Goal: Task Accomplishment & Management: Manage account settings

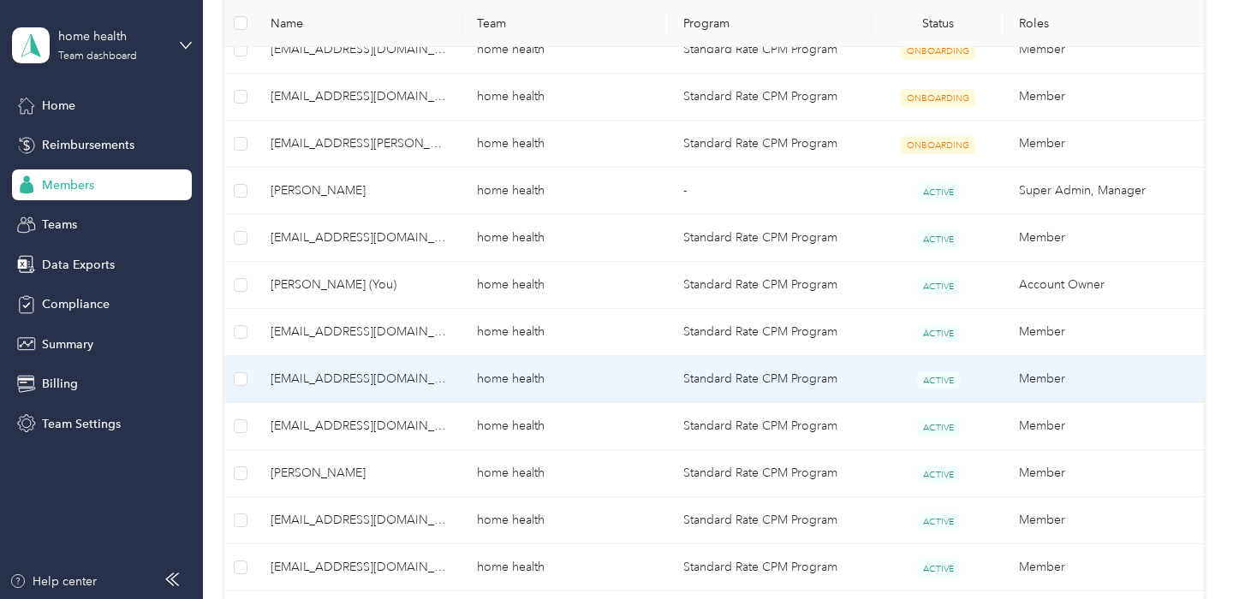
scroll to position [540, 0]
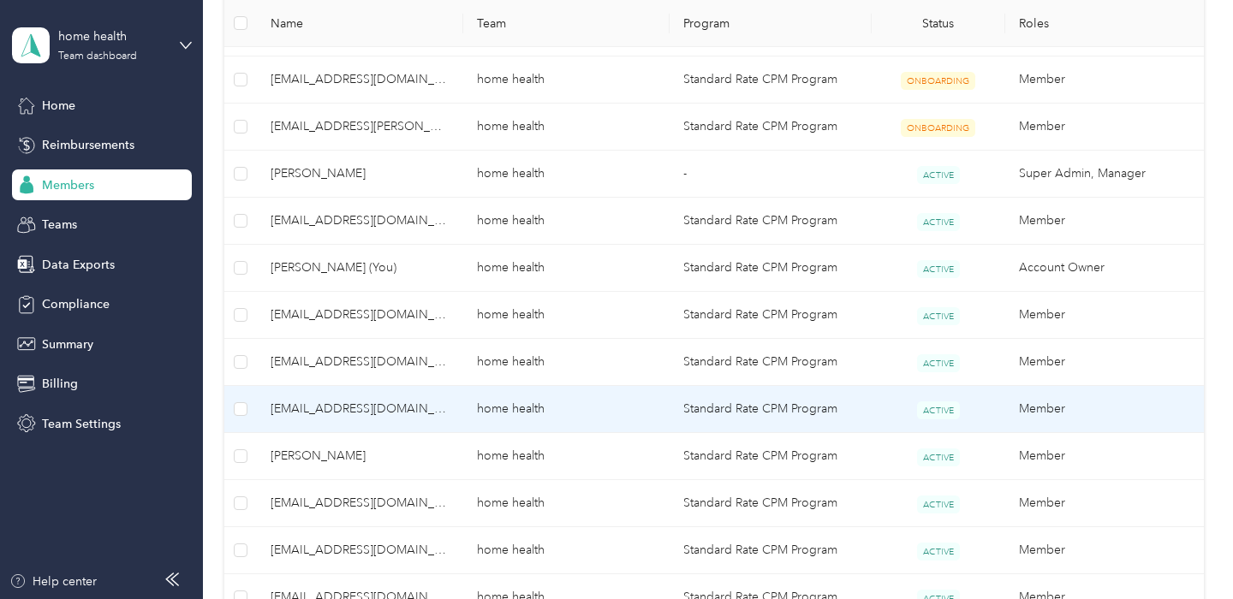
click at [441, 404] on span "[EMAIL_ADDRESS][DOMAIN_NAME]" at bounding box center [359, 409] width 179 height 19
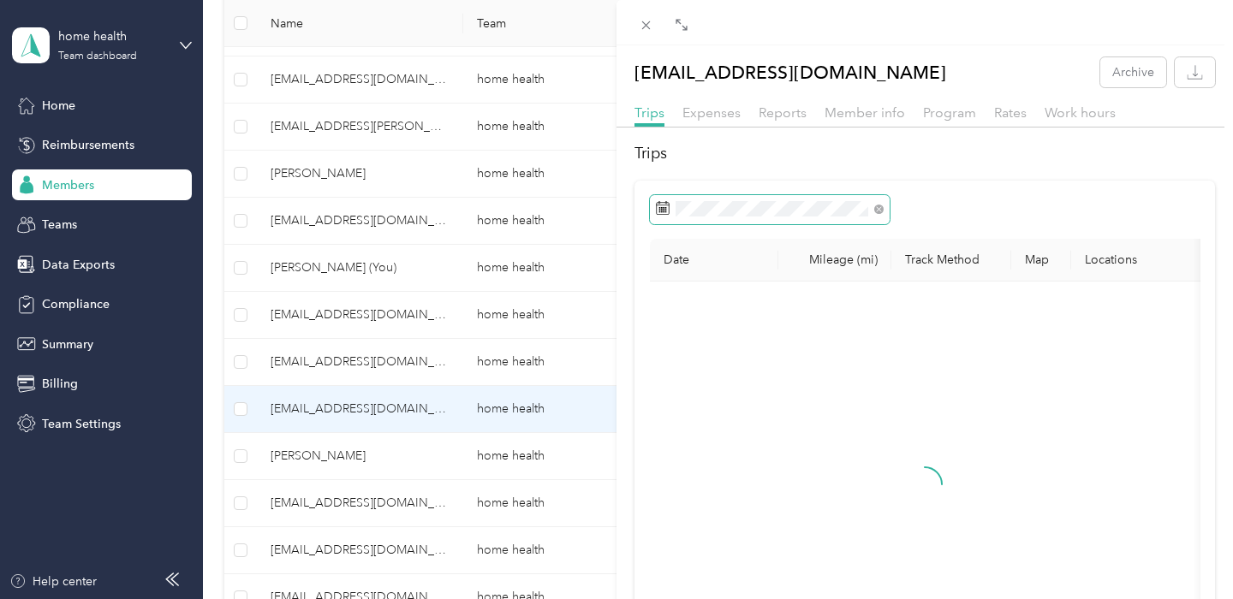
click at [737, 198] on span at bounding box center [770, 209] width 240 height 29
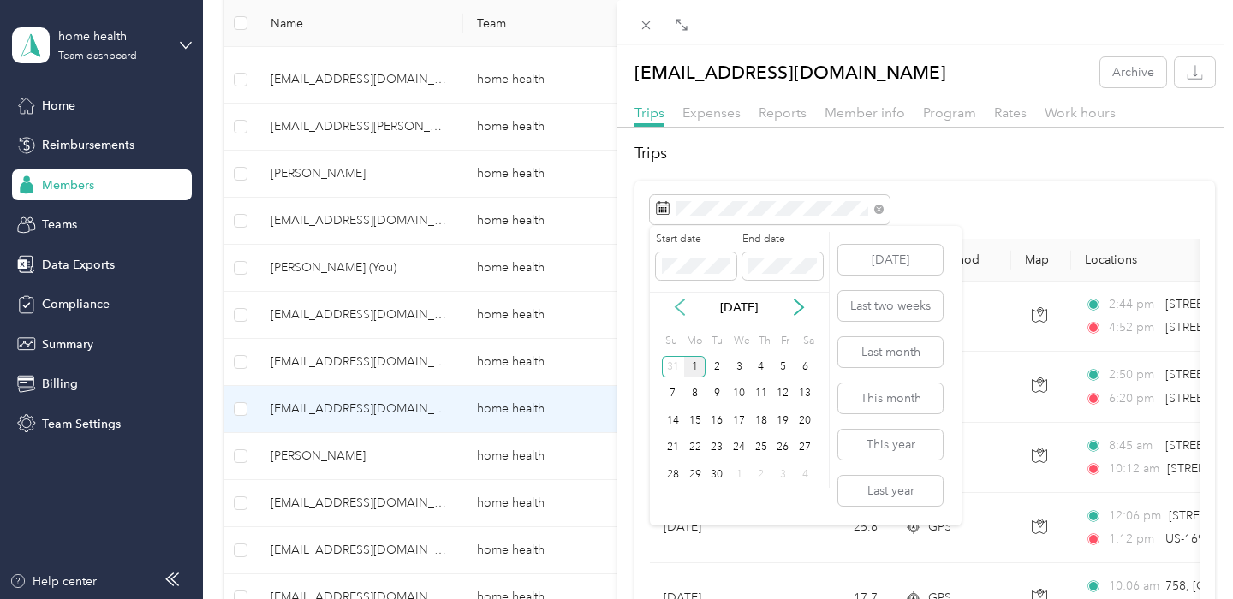
click at [686, 309] on icon at bounding box center [679, 307] width 17 height 17
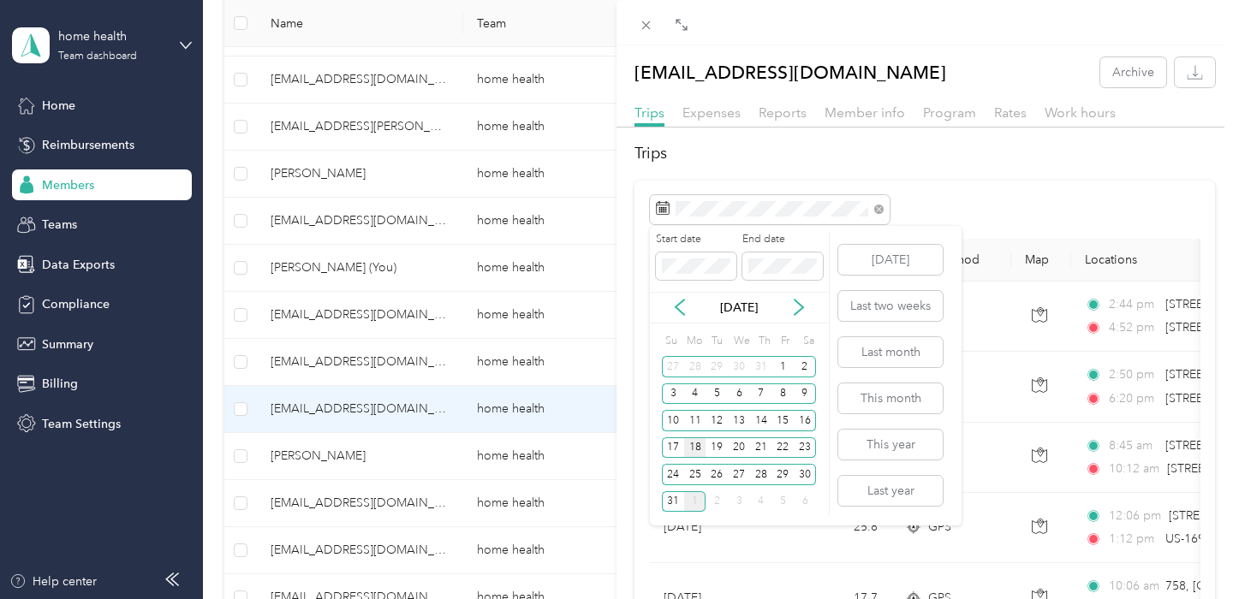
click at [692, 447] on div "18" at bounding box center [695, 447] width 22 height 21
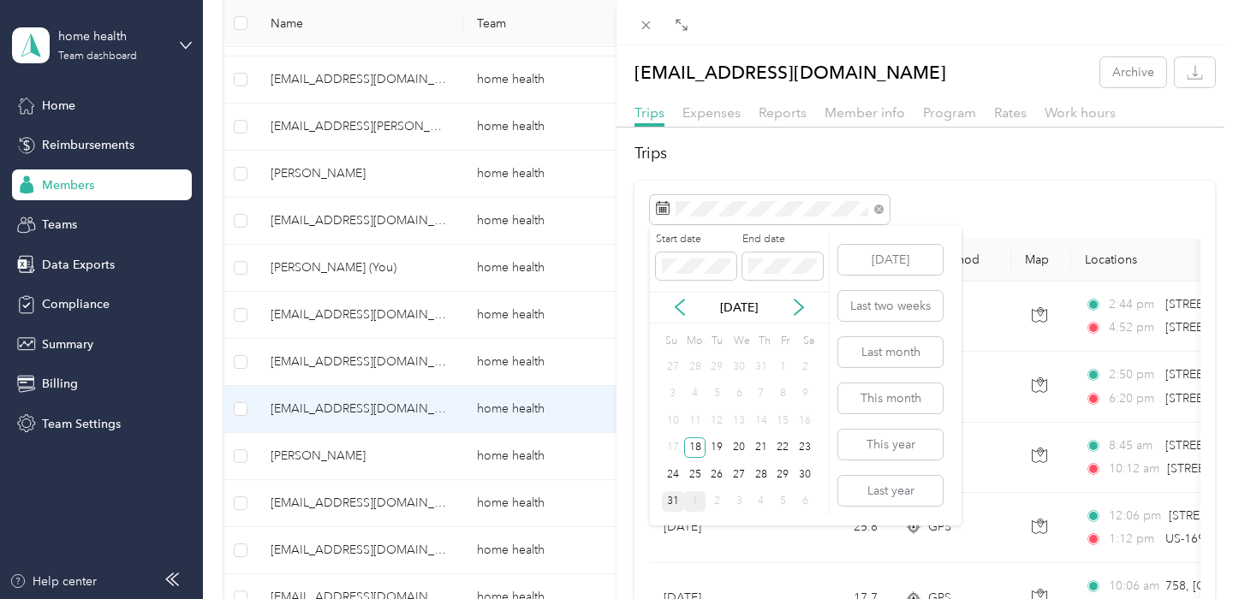
click at [670, 504] on div "31" at bounding box center [673, 501] width 22 height 21
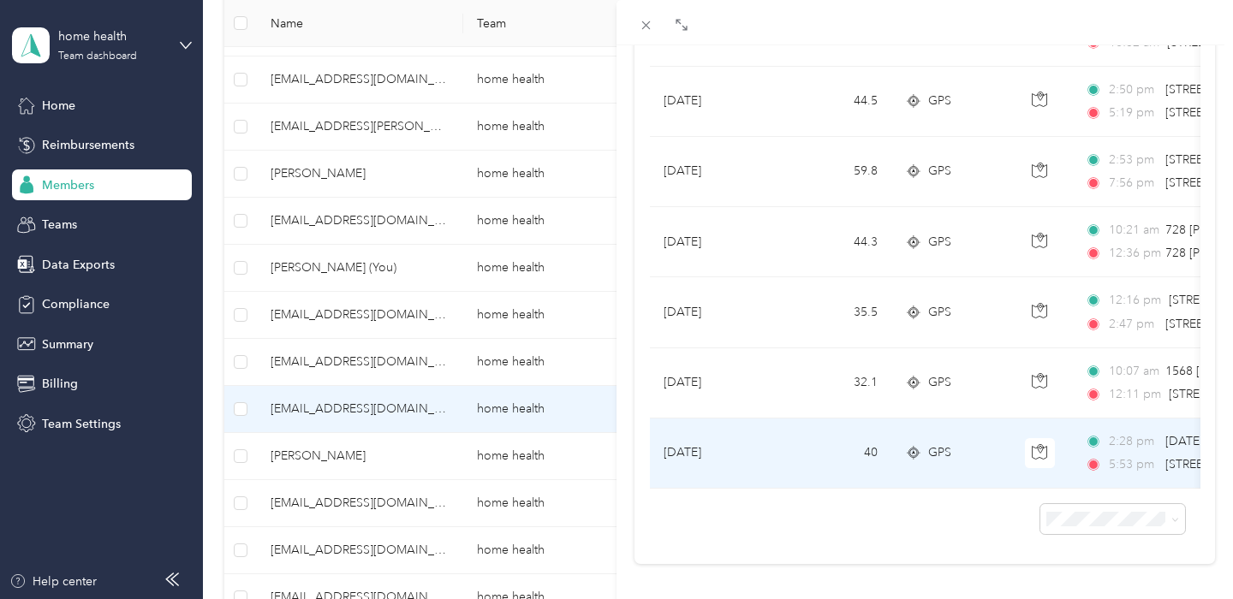
scroll to position [928, 0]
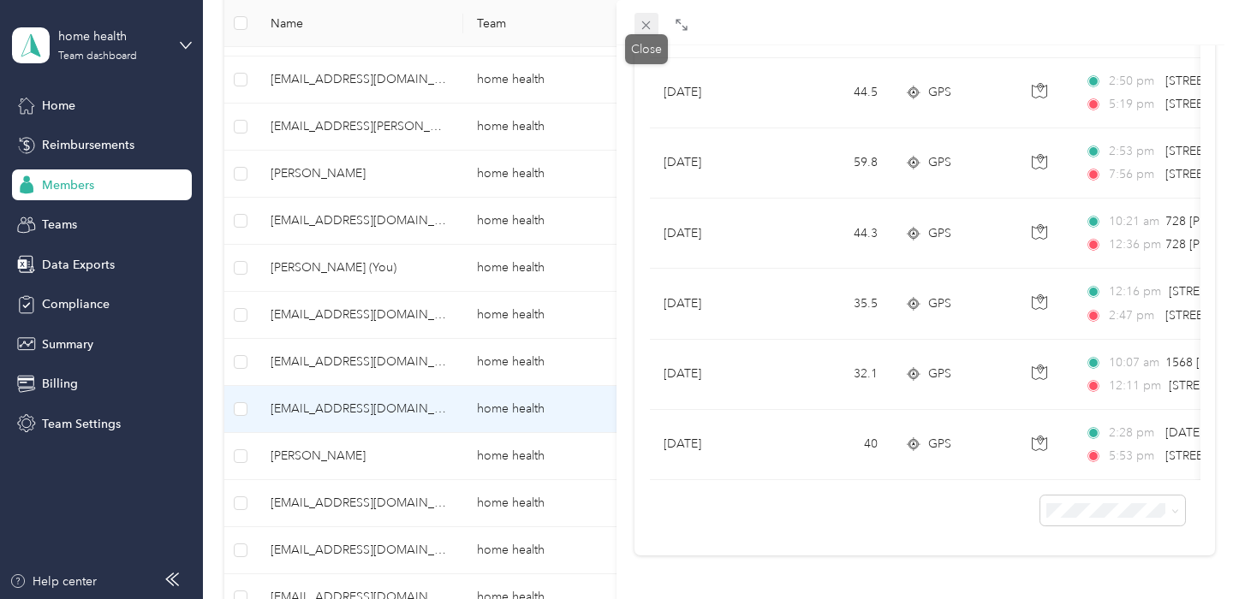
click at [646, 28] on icon at bounding box center [646, 25] width 15 height 15
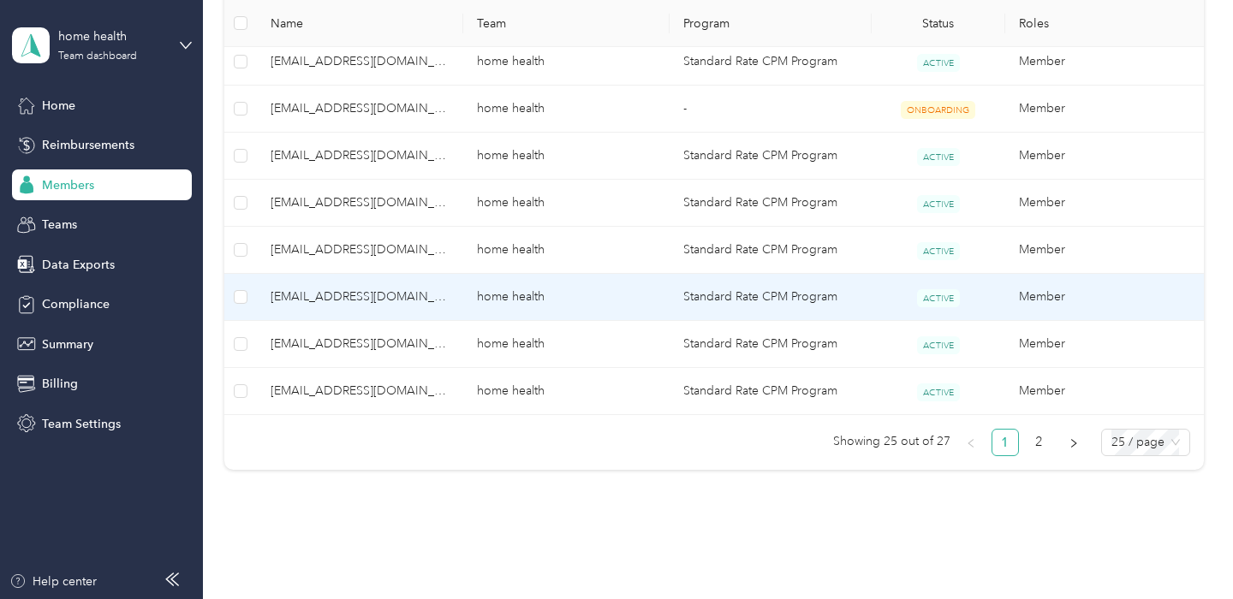
scroll to position [1293, 0]
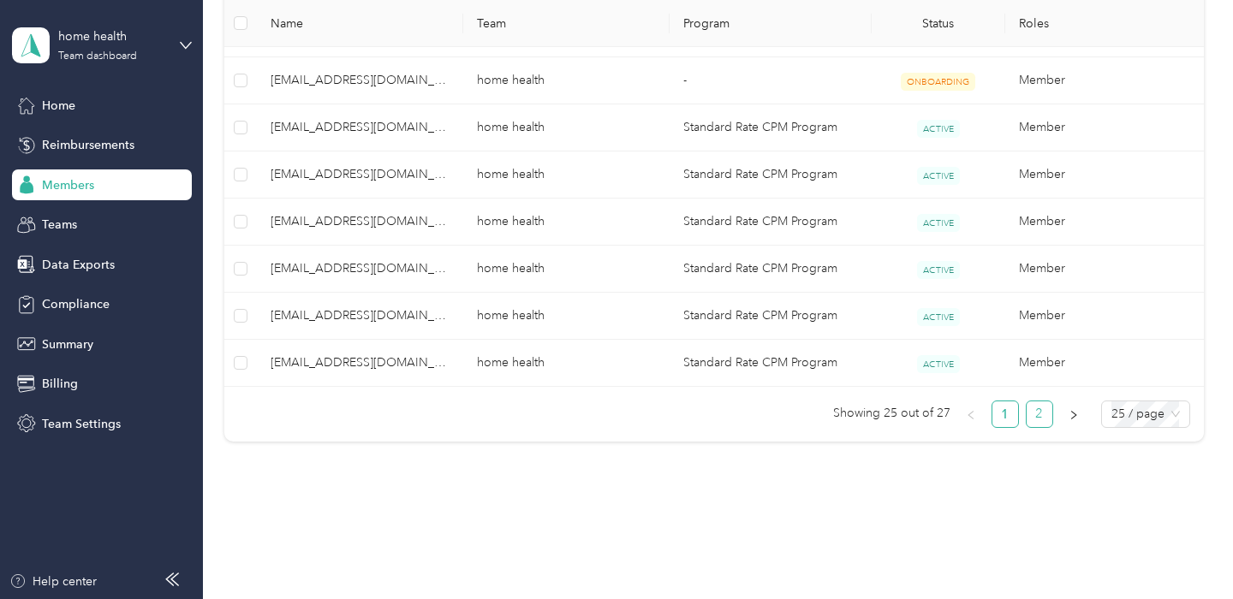
click at [1052, 416] on link "2" at bounding box center [1039, 414] width 26 height 26
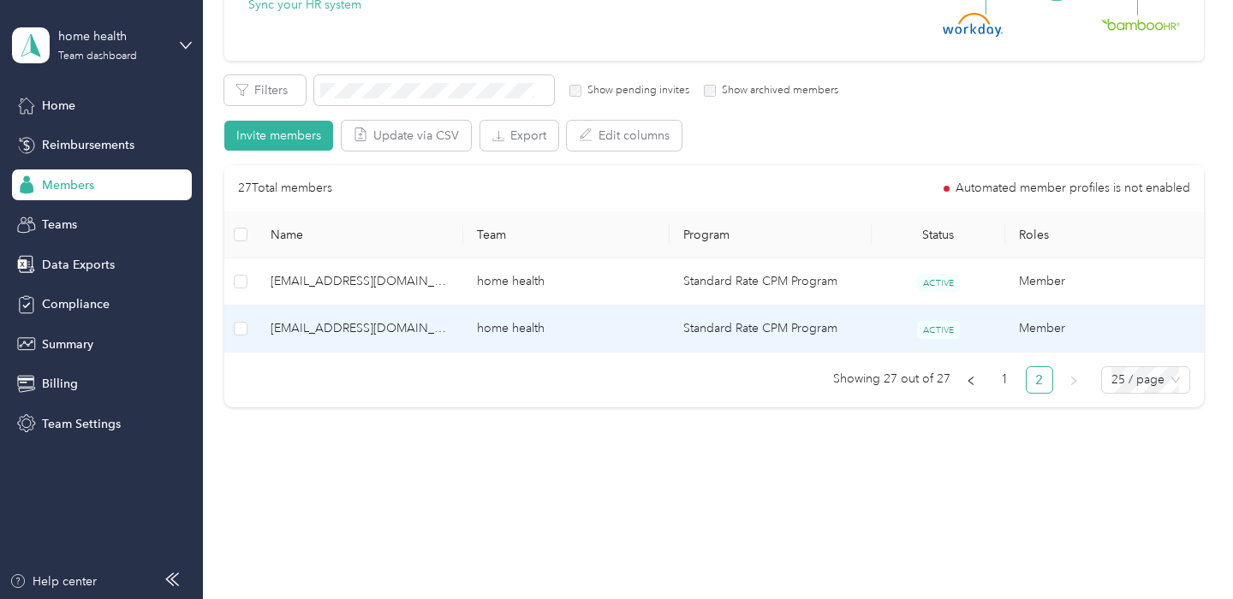
click at [429, 327] on span "[EMAIL_ADDRESS][DOMAIN_NAME]" at bounding box center [359, 328] width 179 height 19
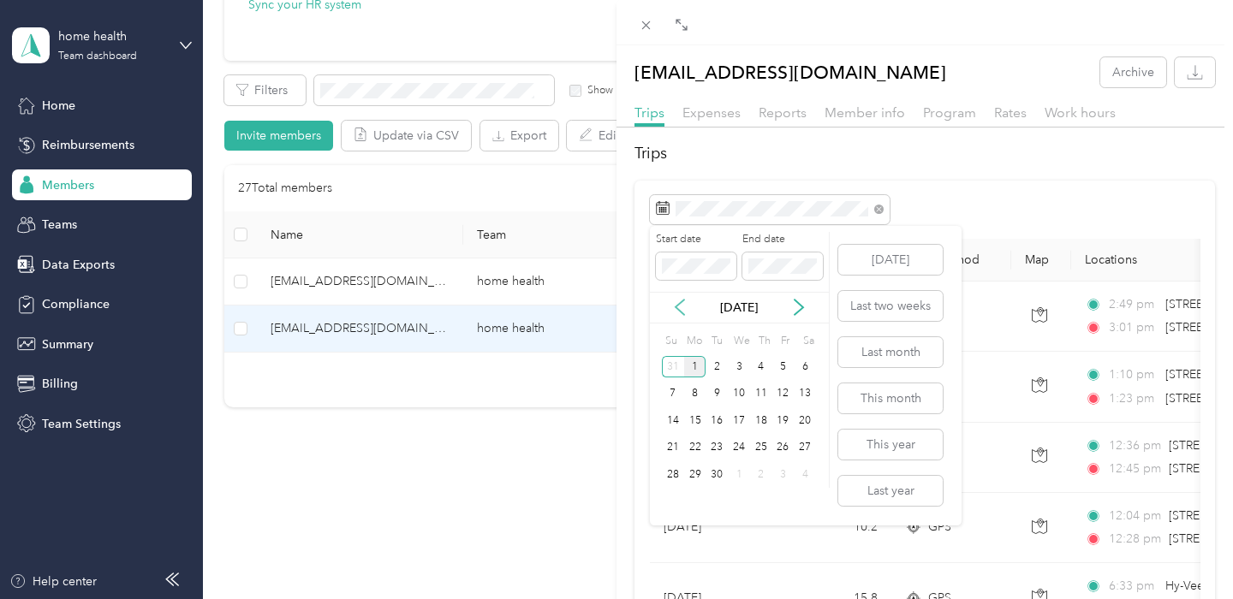
click at [682, 312] on icon at bounding box center [679, 307] width 17 height 17
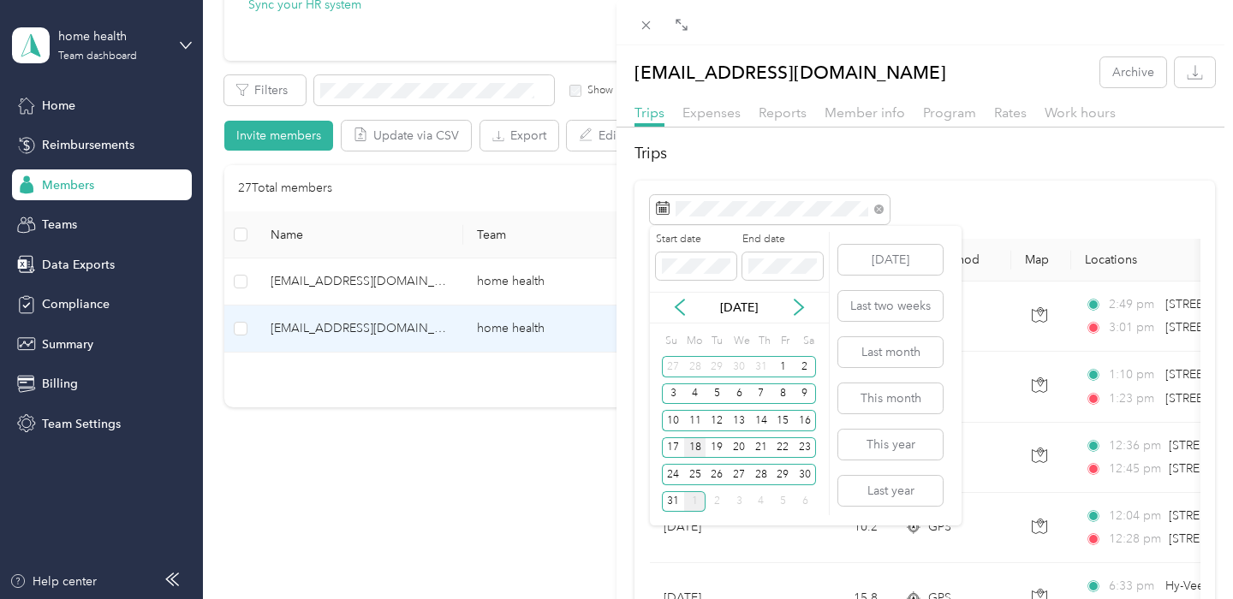
click at [698, 446] on div "18" at bounding box center [695, 447] width 22 height 21
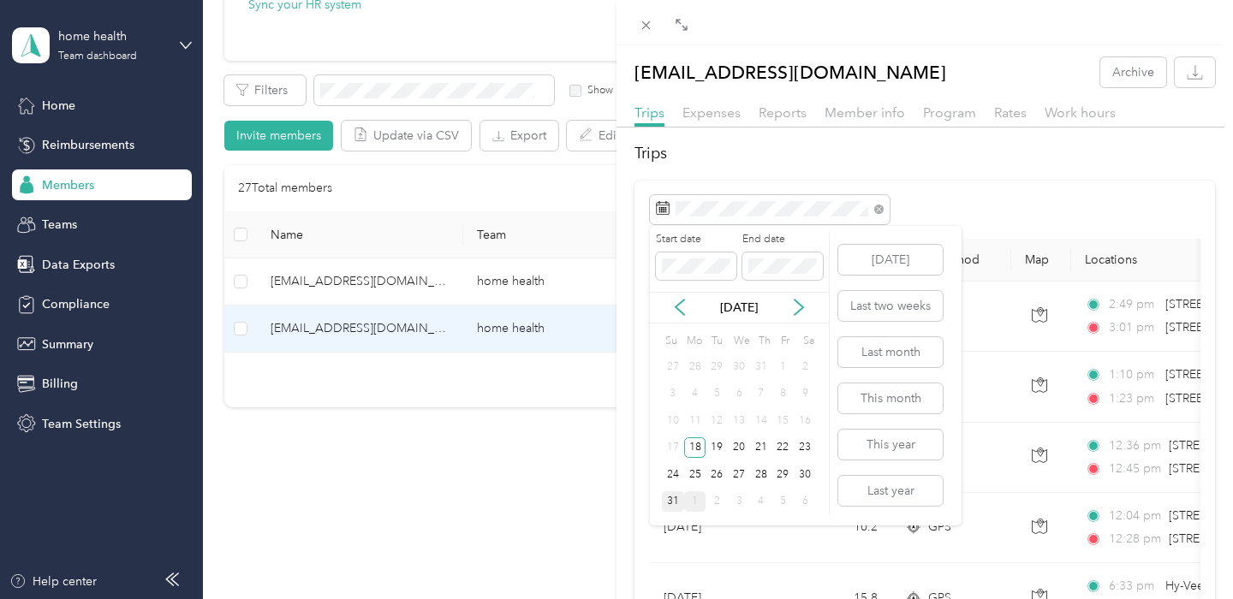
click at [672, 498] on div "31" at bounding box center [673, 501] width 22 height 21
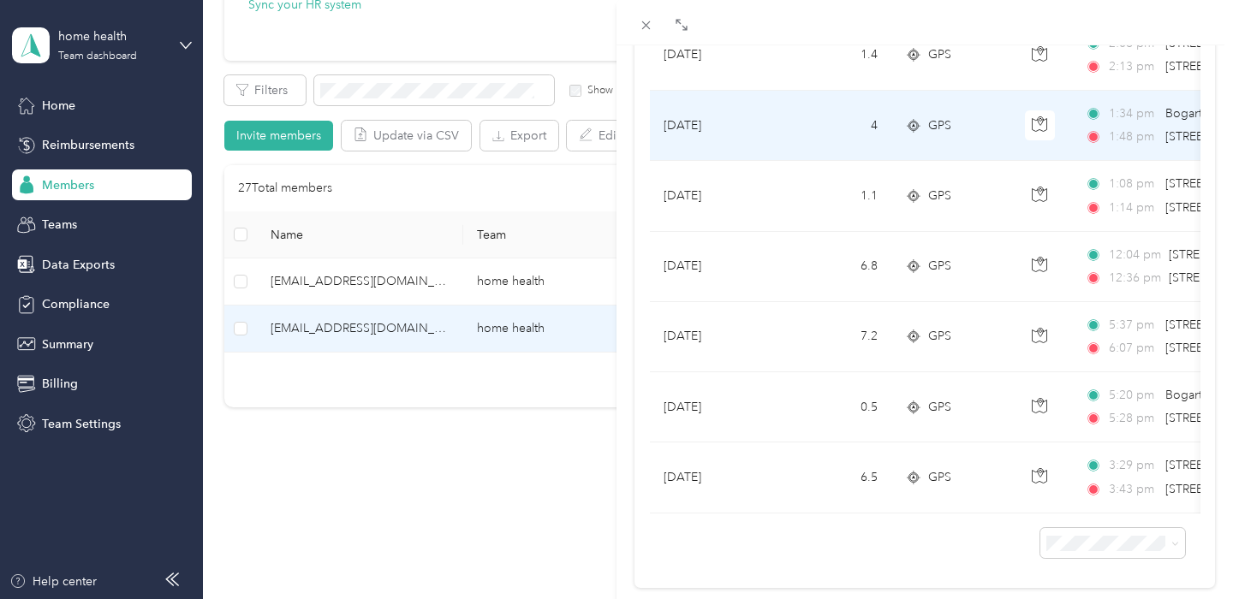
scroll to position [1351, 0]
